Goal: Task Accomplishment & Management: Manage account settings

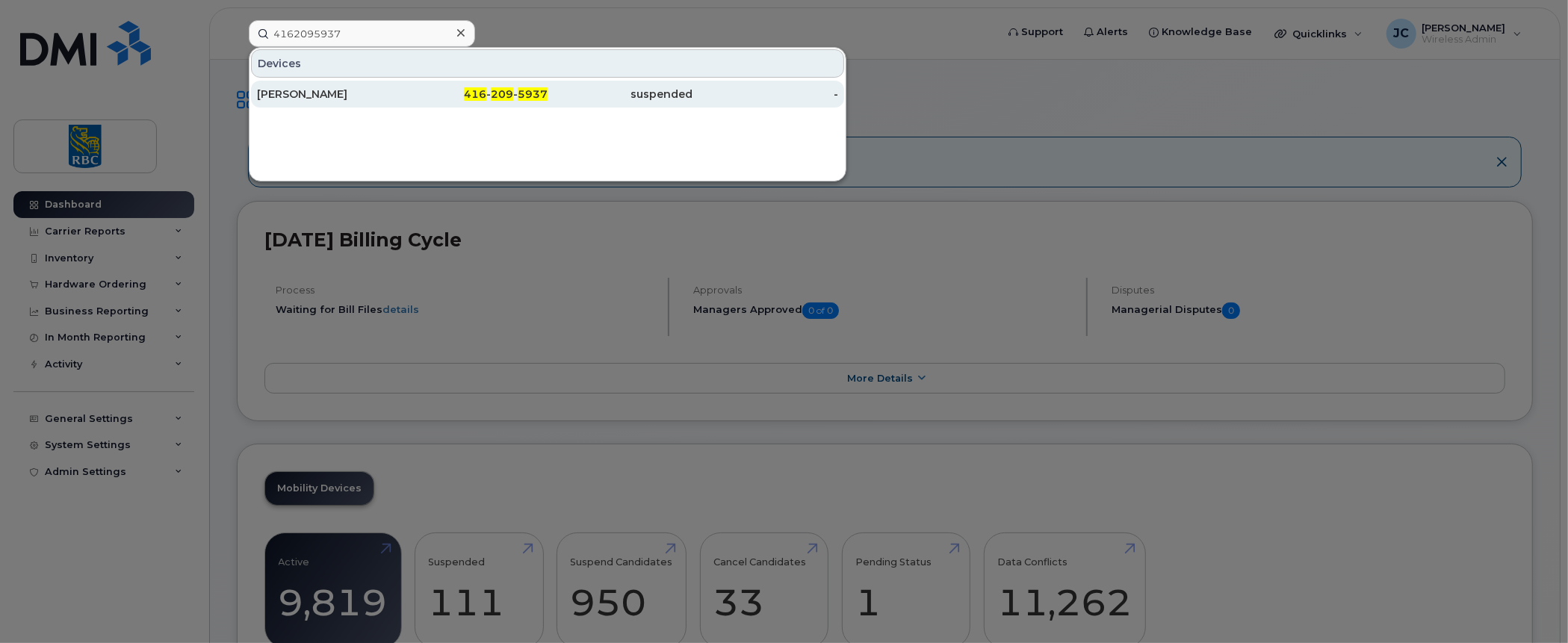
type input "4162095937"
click at [294, 87] on div "[PERSON_NAME]" at bounding box center [330, 94] width 146 height 15
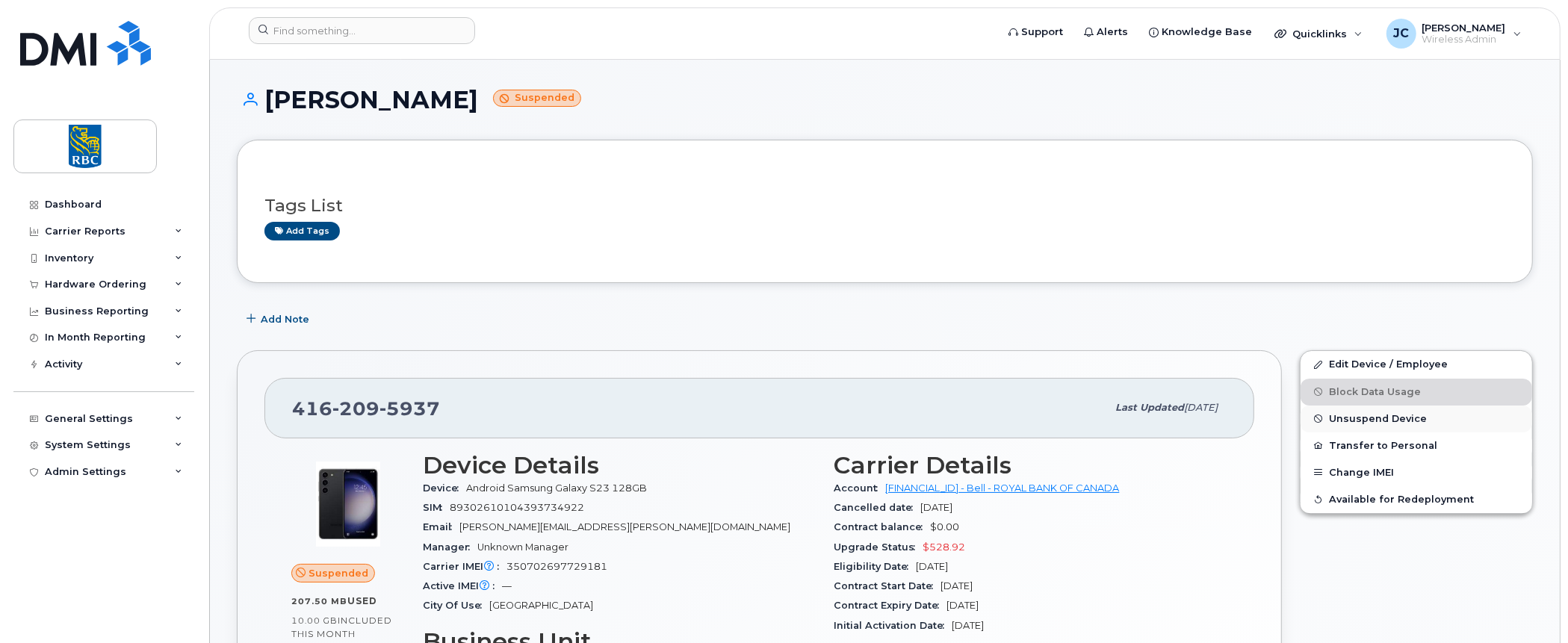
click at [1379, 414] on span "Unsuspend Device" at bounding box center [1378, 419] width 98 height 11
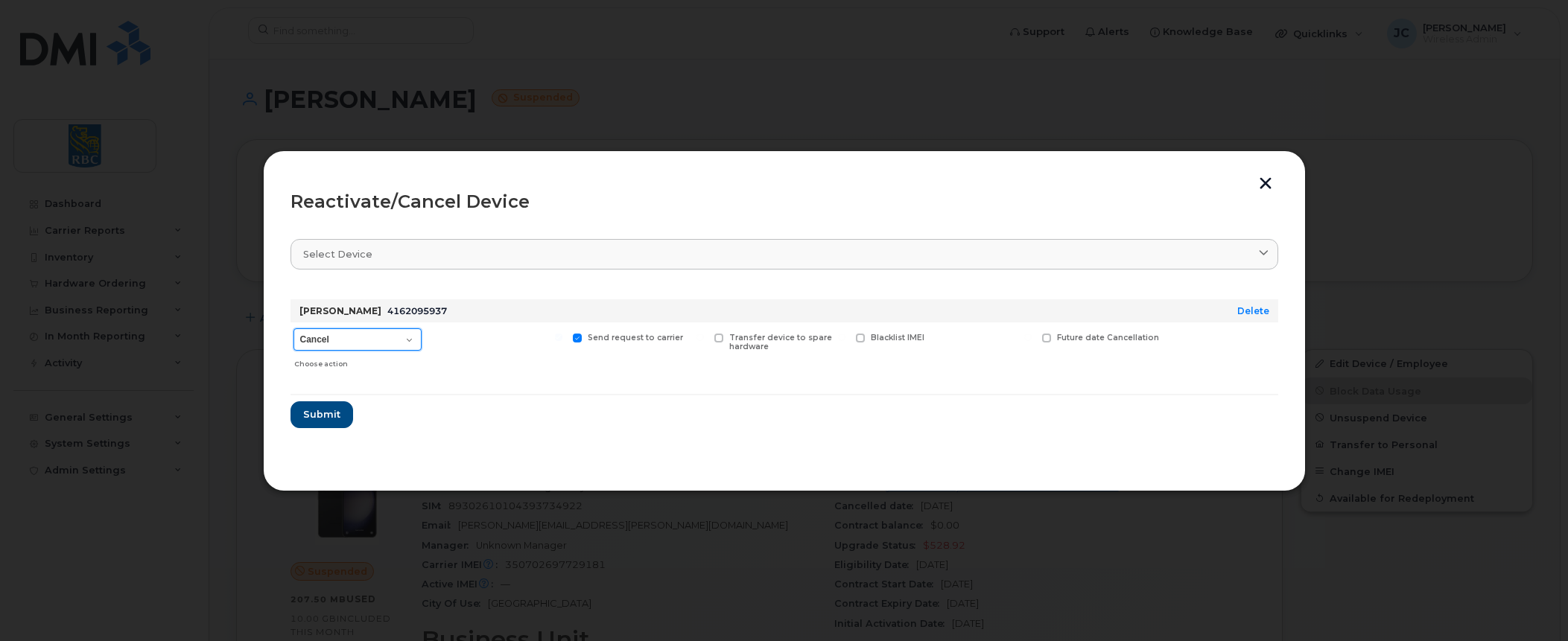
click at [410, 336] on select "Cancel Suspend - Extend Suspension Reactivate" at bounding box center [358, 340] width 128 height 22
select select "[object Object]"
click at [294, 329] on select "Cancel Suspend - Extend Suspension Reactivate" at bounding box center [358, 340] width 128 height 22
click at [325, 410] on span "Submit" at bounding box center [321, 414] width 37 height 14
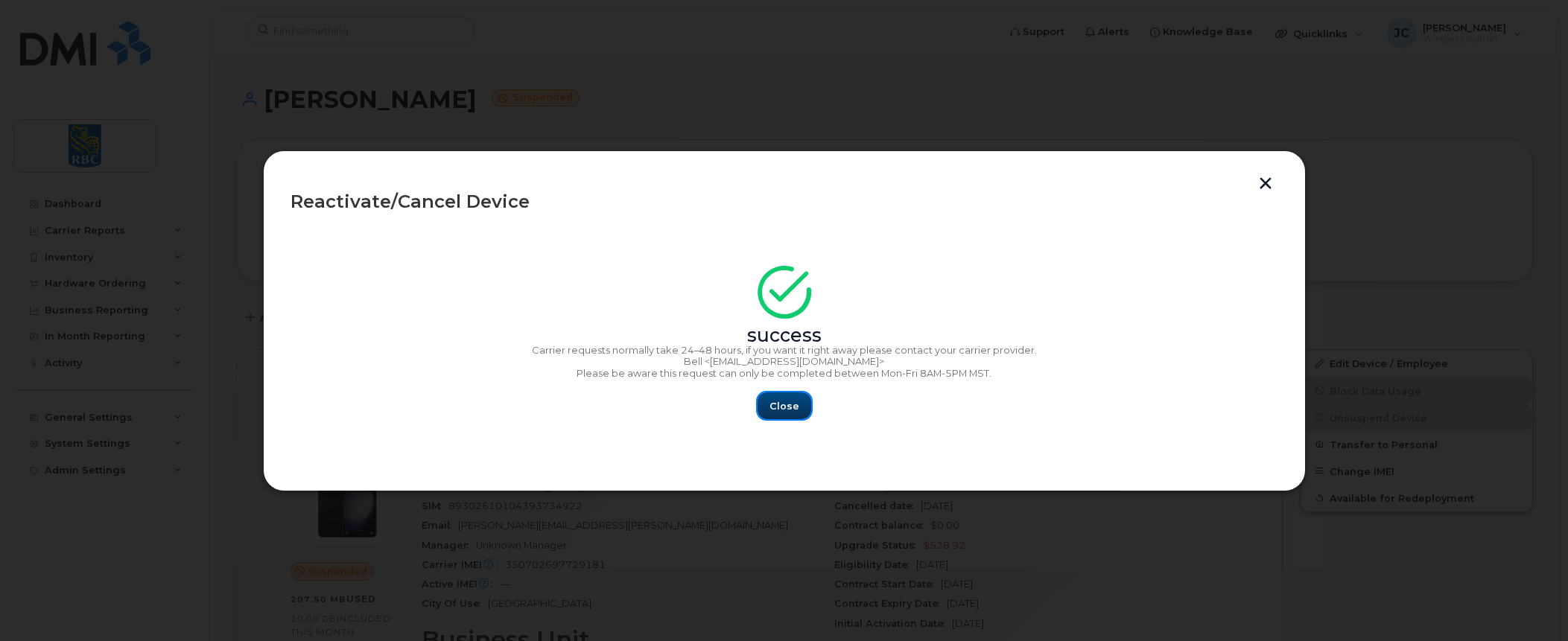
click at [788, 408] on span "Close" at bounding box center [784, 406] width 30 height 14
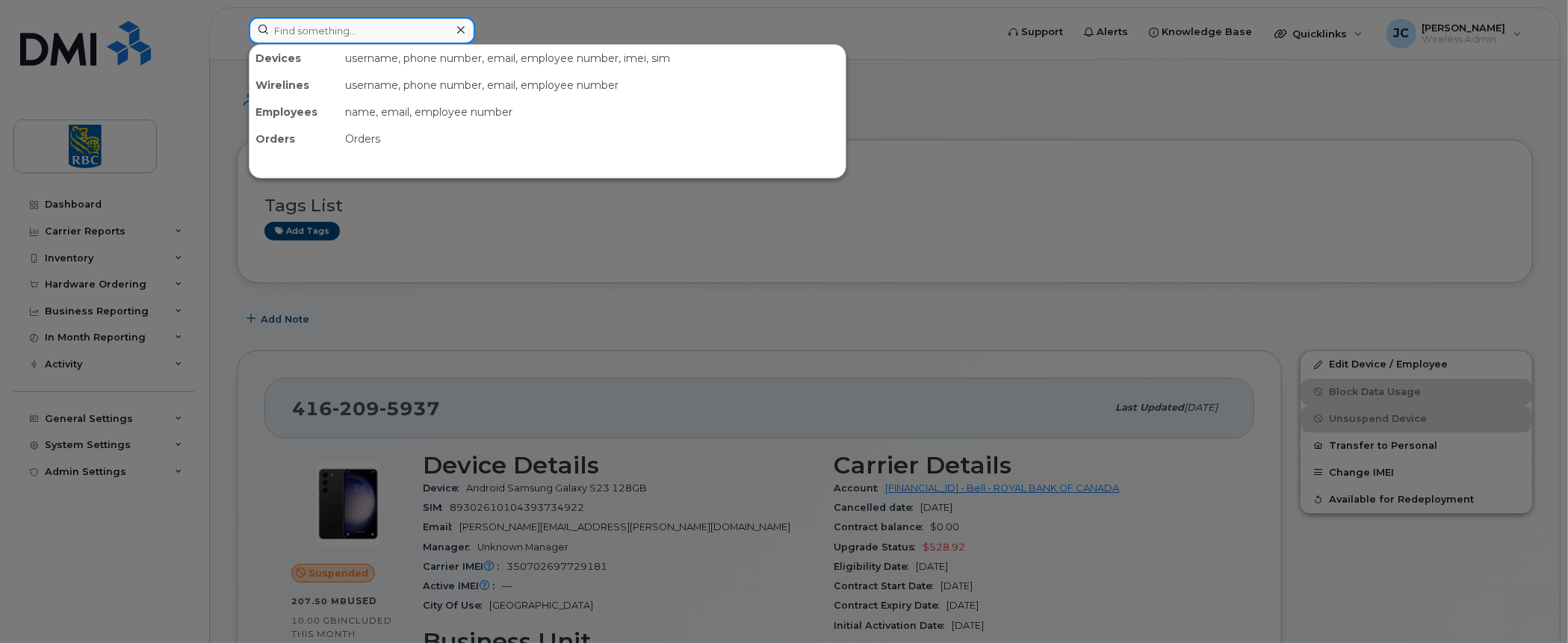
click at [320, 30] on input at bounding box center [362, 30] width 227 height 27
paste input "4162095937"
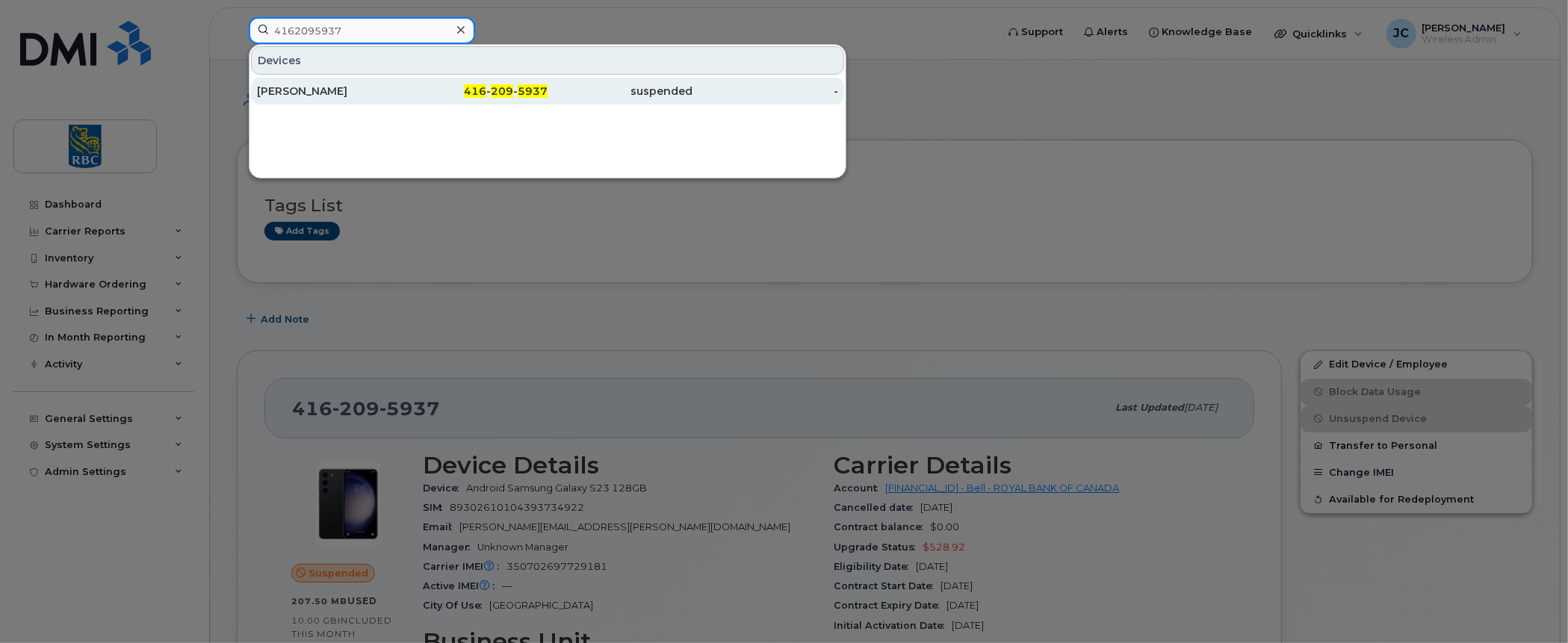
type input "4162095937"
click at [288, 88] on div "[PERSON_NAME]" at bounding box center [330, 91] width 146 height 15
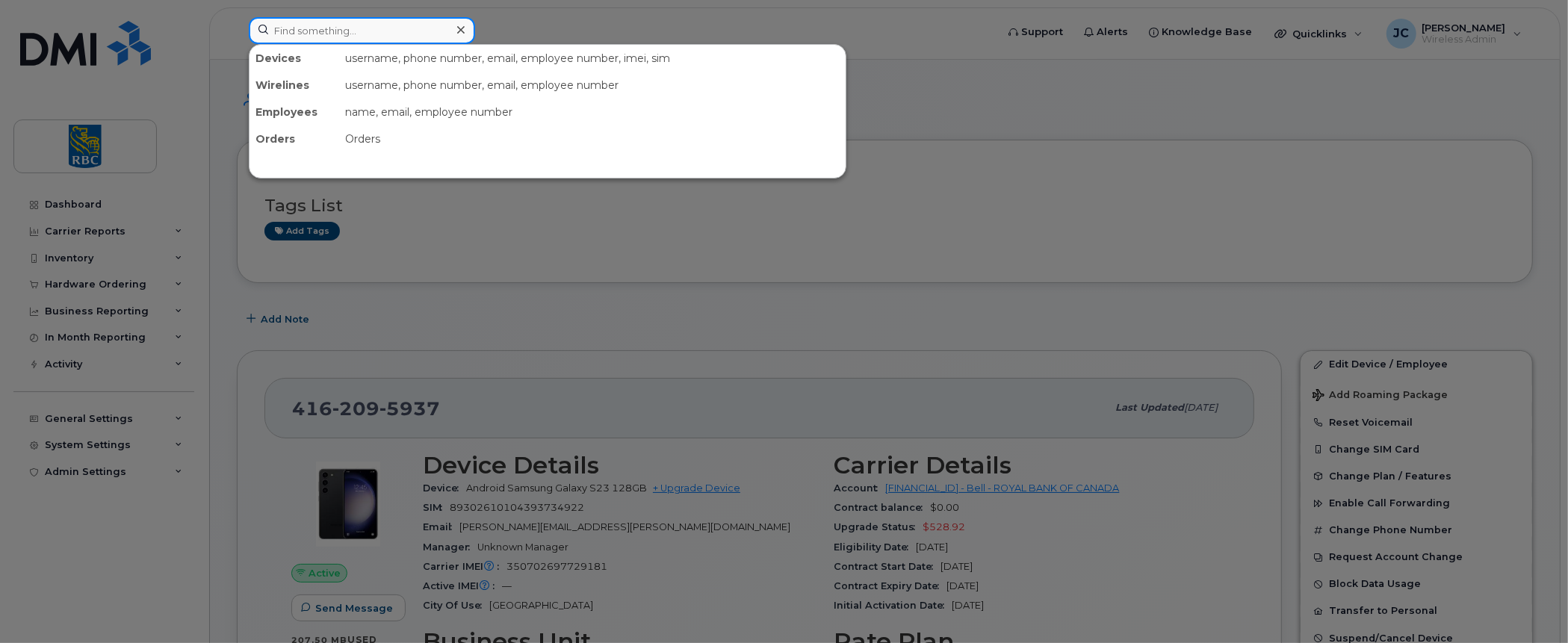
click at [320, 26] on input at bounding box center [362, 30] width 227 height 27
paste input "4162095937"
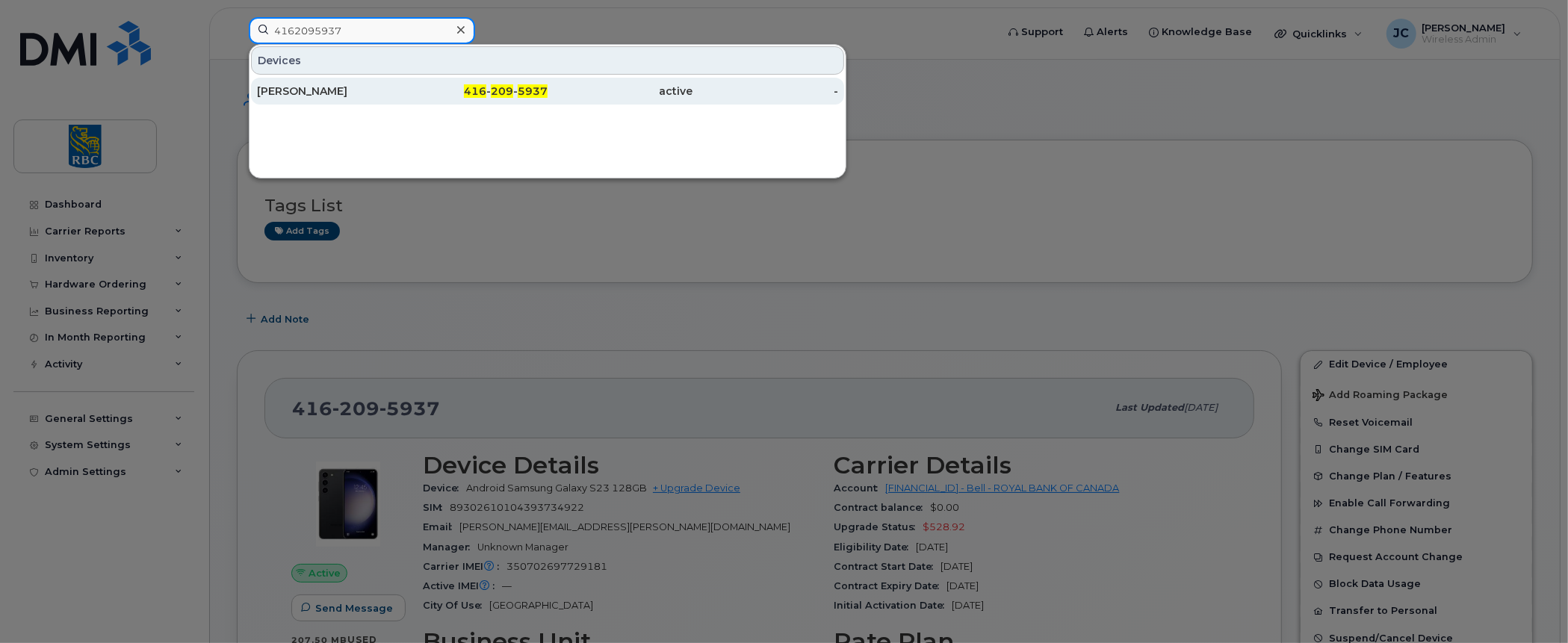
type input "4162095937"
click at [277, 85] on div "[PERSON_NAME]" at bounding box center [330, 91] width 146 height 15
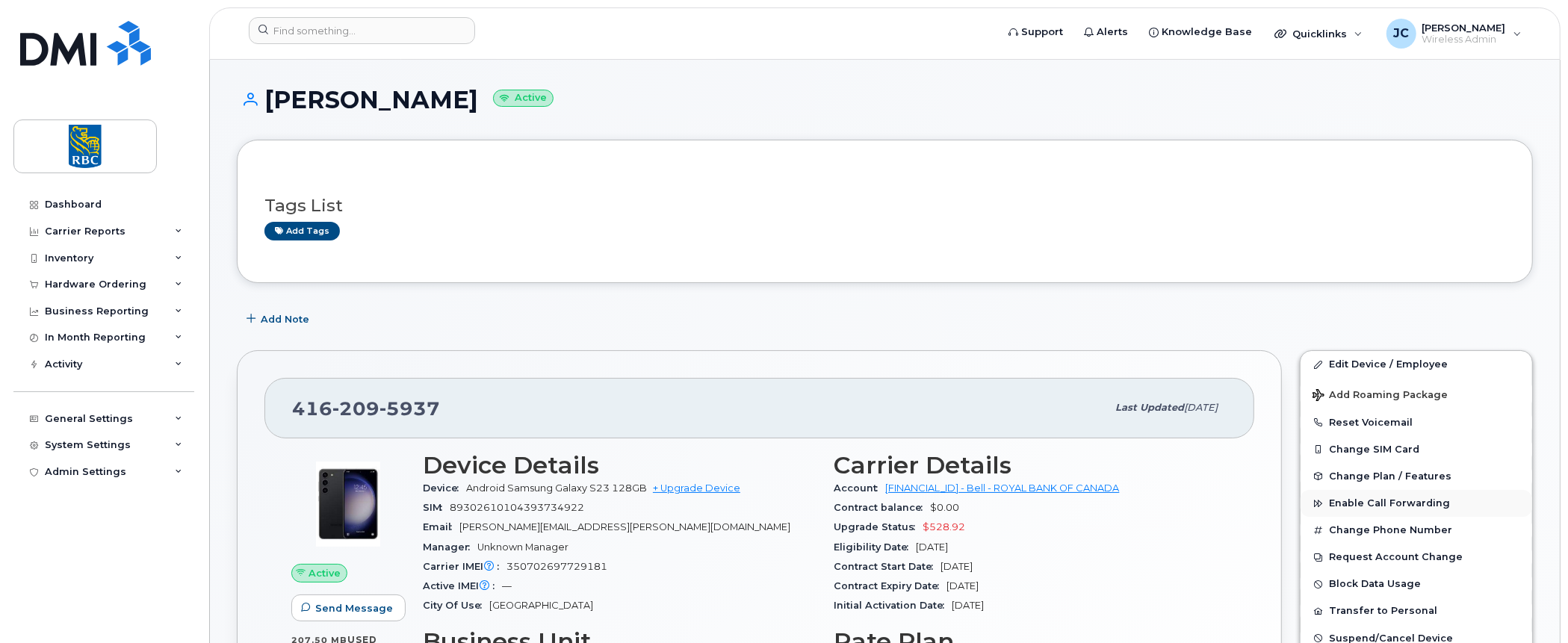
click at [1510, 505] on button "Enable Call Forwarding" at bounding box center [1416, 504] width 231 height 27
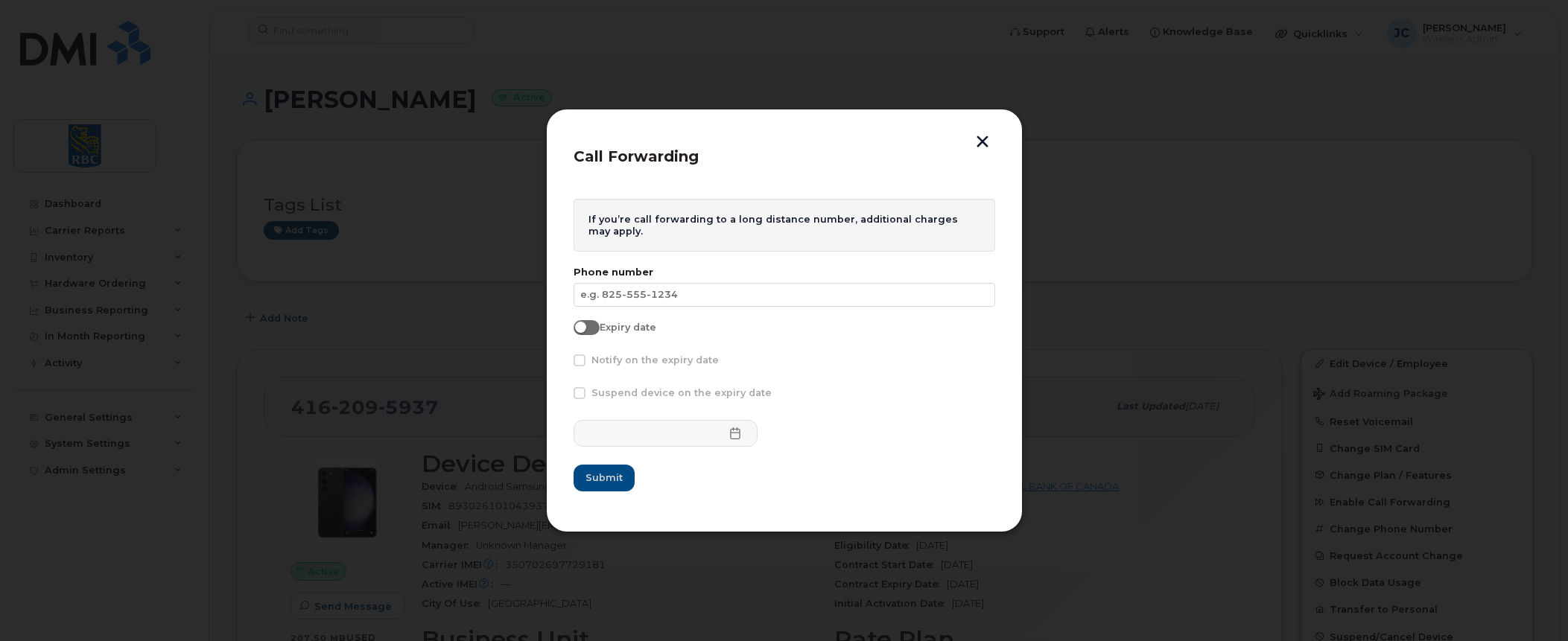
click at [980, 138] on button "button" at bounding box center [983, 143] width 22 height 16
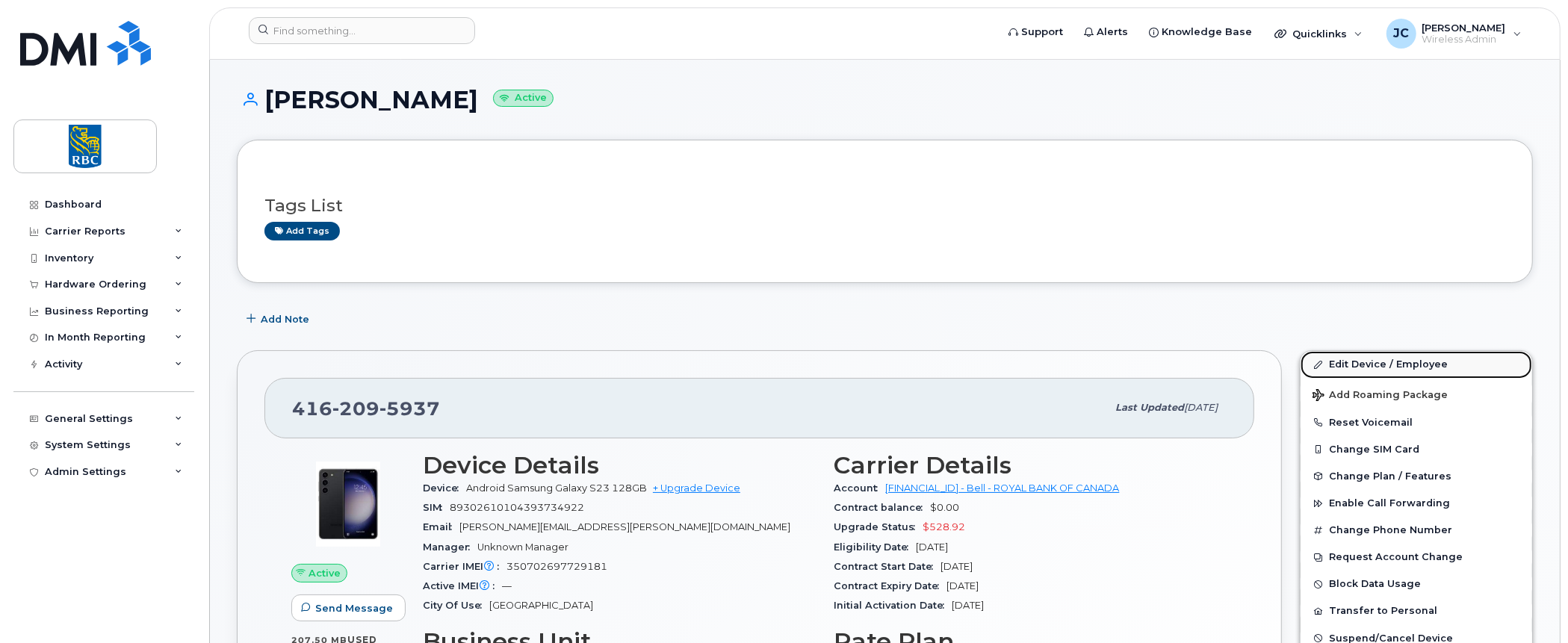
click at [1365, 359] on link "Edit Device / Employee" at bounding box center [1416, 364] width 231 height 27
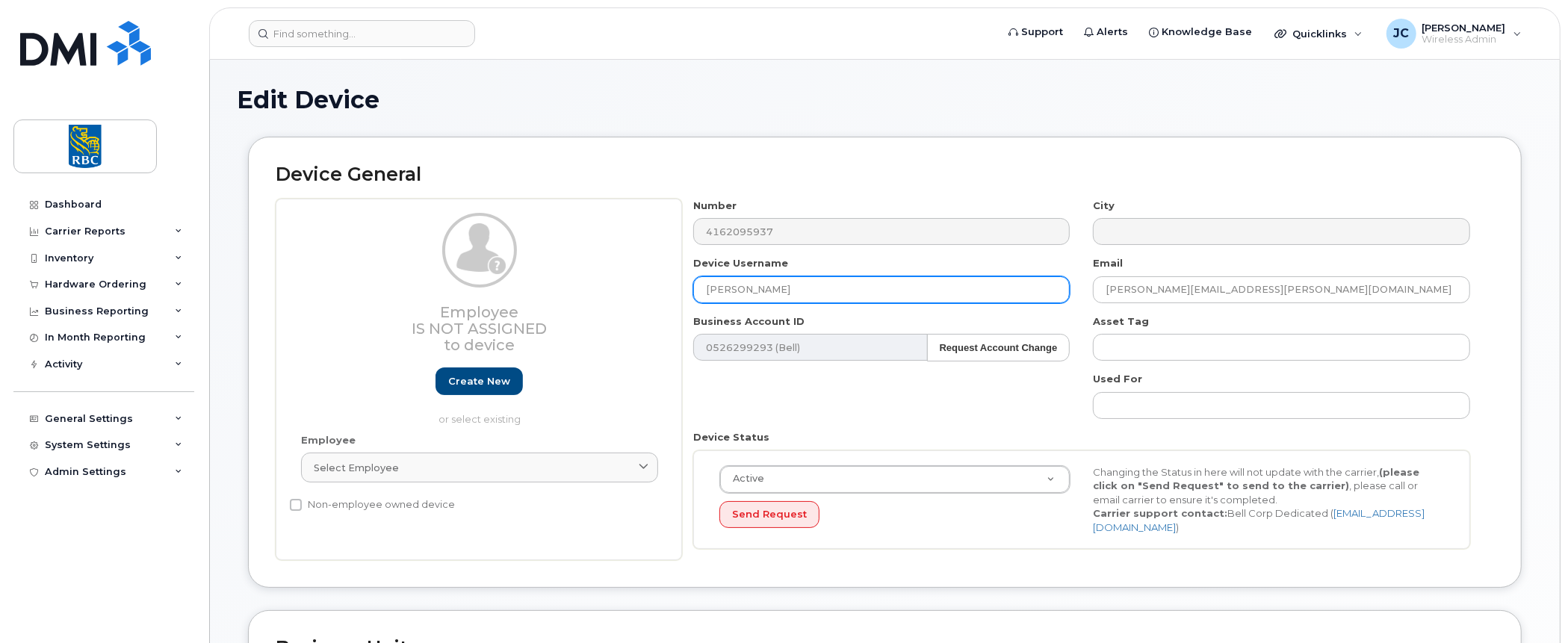
drag, startPoint x: 647, startPoint y: 289, endPoint x: 419, endPoint y: 270, distance: 228.8
click at [419, 270] on div "Employee Is not assigned to device Create new or select existing Employee Selec…" at bounding box center [885, 380] width 1219 height 362
paste input "[PERSON_NAME]"
type input "[PERSON_NAME]"
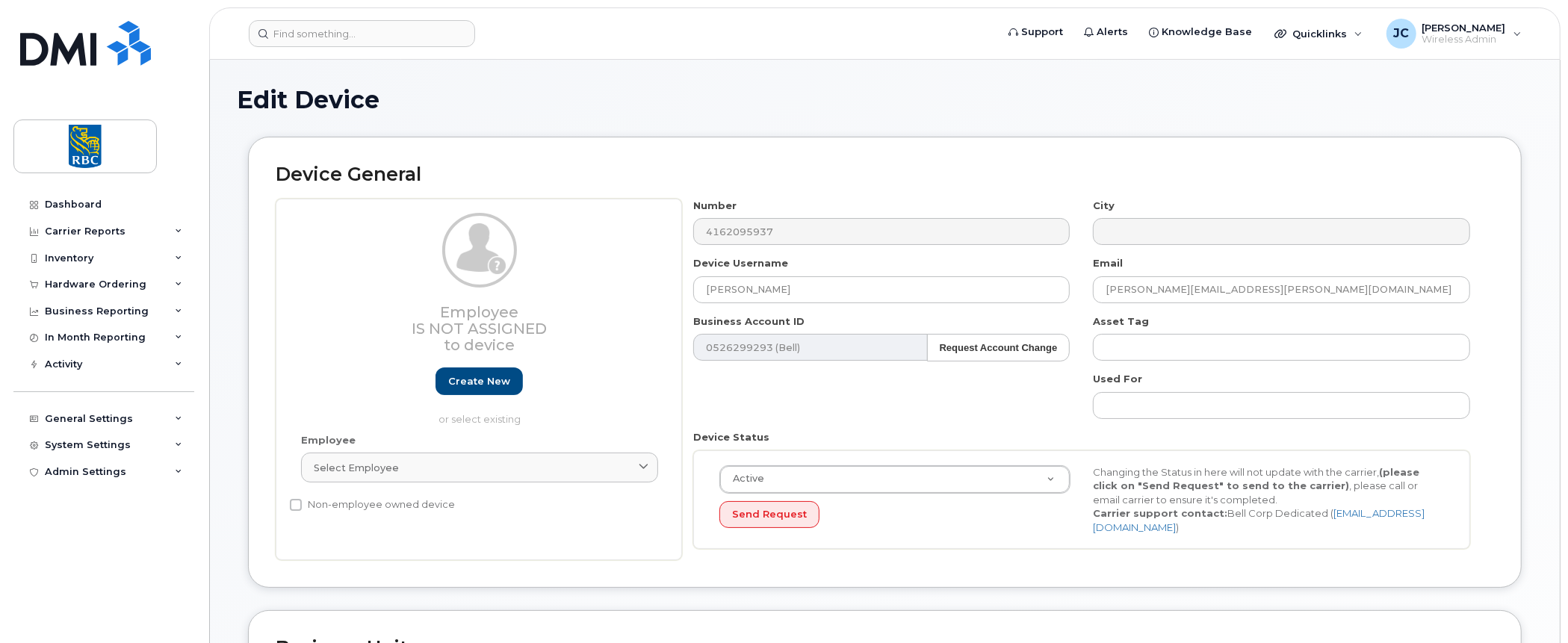
click at [1533, 387] on div "Device General Employee Is not assigned to device Create new or select existing…" at bounding box center [884, 374] width 1296 height 474
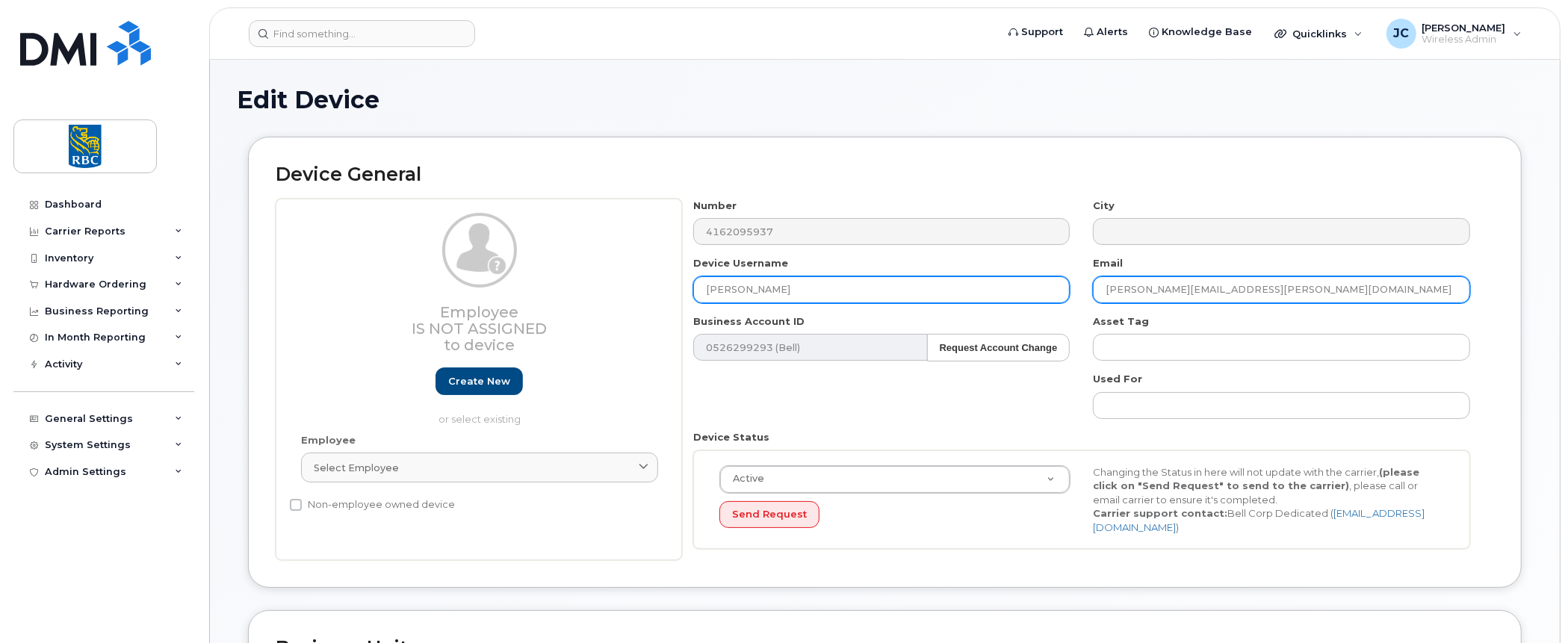
drag, startPoint x: 1202, startPoint y: 289, endPoint x: 923, endPoint y: 302, distance: 279.3
click at [923, 302] on div "Number 4162095937 City Device Username [PERSON_NAME] Email [PERSON_NAME][EMAIL_…" at bounding box center [1081, 380] width 800 height 362
paste input "garret.[PERSON_NAME]@rbccm"
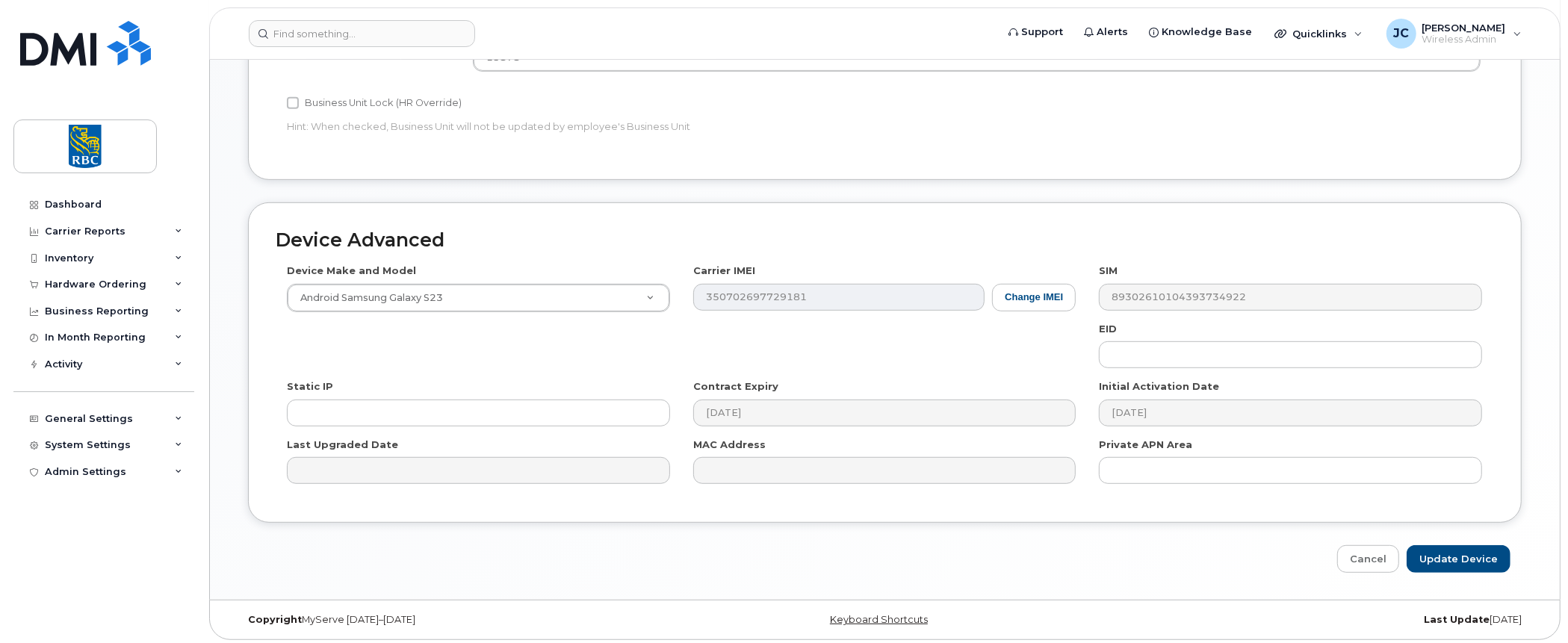
scroll to position [666, 0]
type input "[EMAIL_ADDRESS][PERSON_NAME][DOMAIN_NAME]"
click at [1480, 550] on input "Update Device" at bounding box center [1458, 558] width 104 height 28
type input "Saving..."
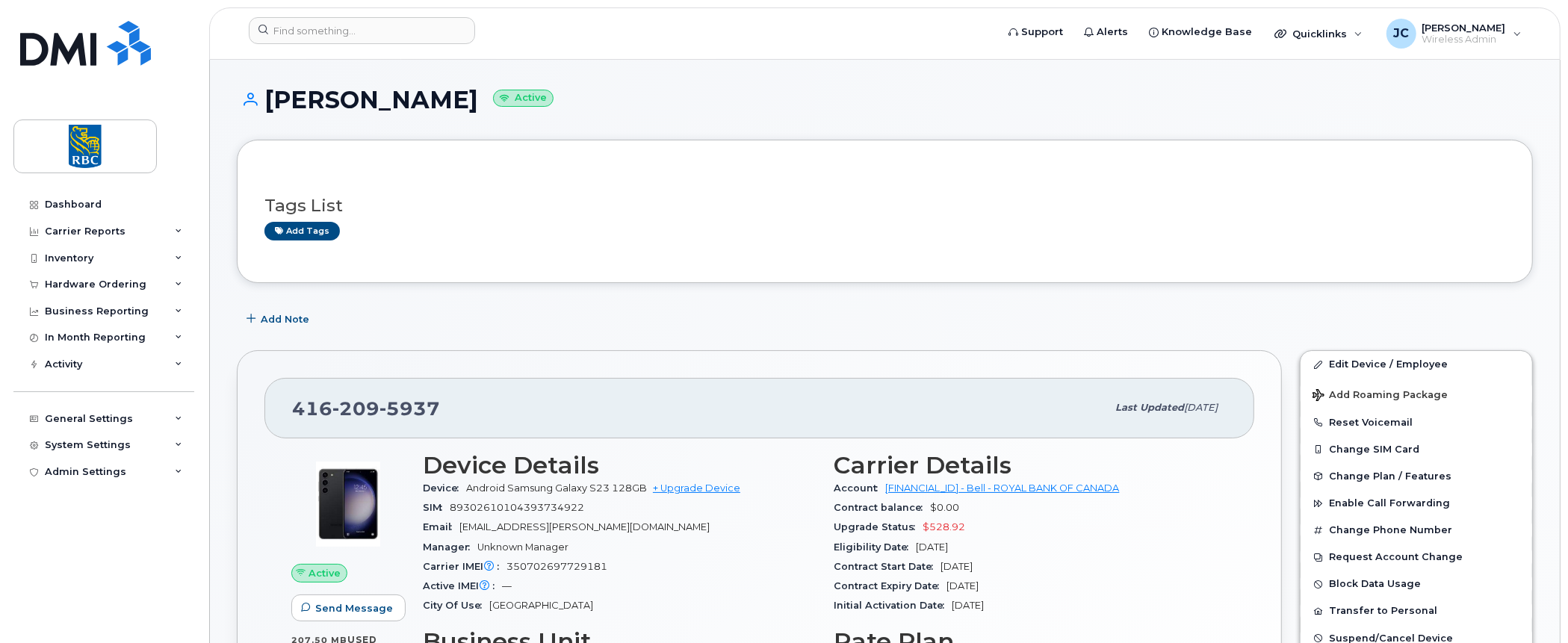
click at [245, 557] on div "[PHONE_NUMBER] Last updated [DATE] Active Send Message 207.50 MB  used 10.00 GB…" at bounding box center [759, 594] width 1045 height 488
drag, startPoint x: 469, startPoint y: 98, endPoint x: 269, endPoint y: 106, distance: 200.2
click at [269, 106] on h1 "[PERSON_NAME] Active" at bounding box center [884, 99] width 1296 height 26
copy h1 "[PERSON_NAME]"
